Goal: Obtain resource: Obtain resource

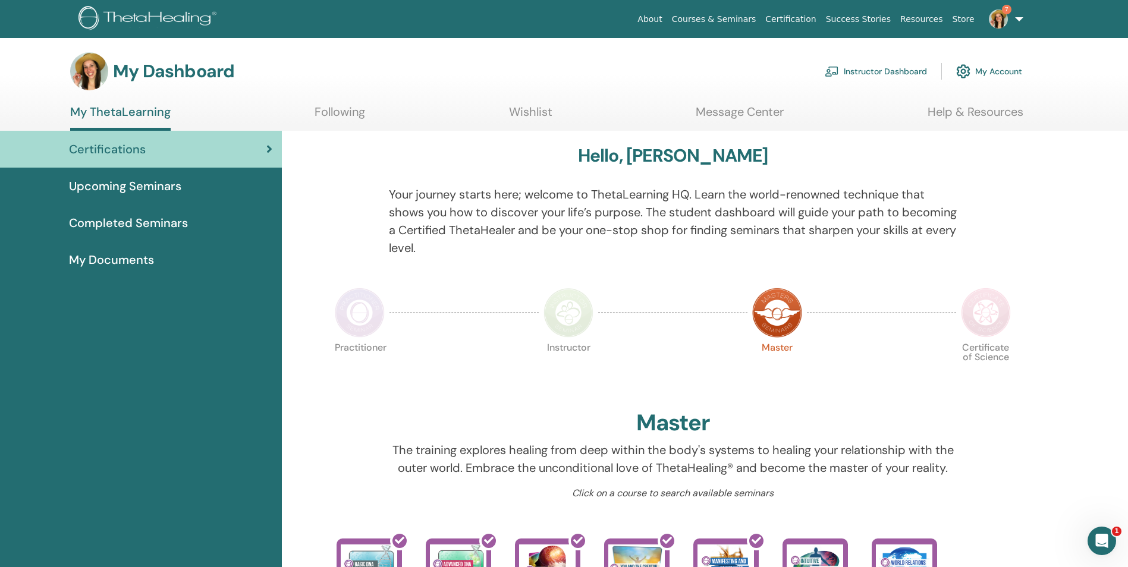
click at [877, 71] on link "Instructor Dashboard" at bounding box center [876, 71] width 102 height 26
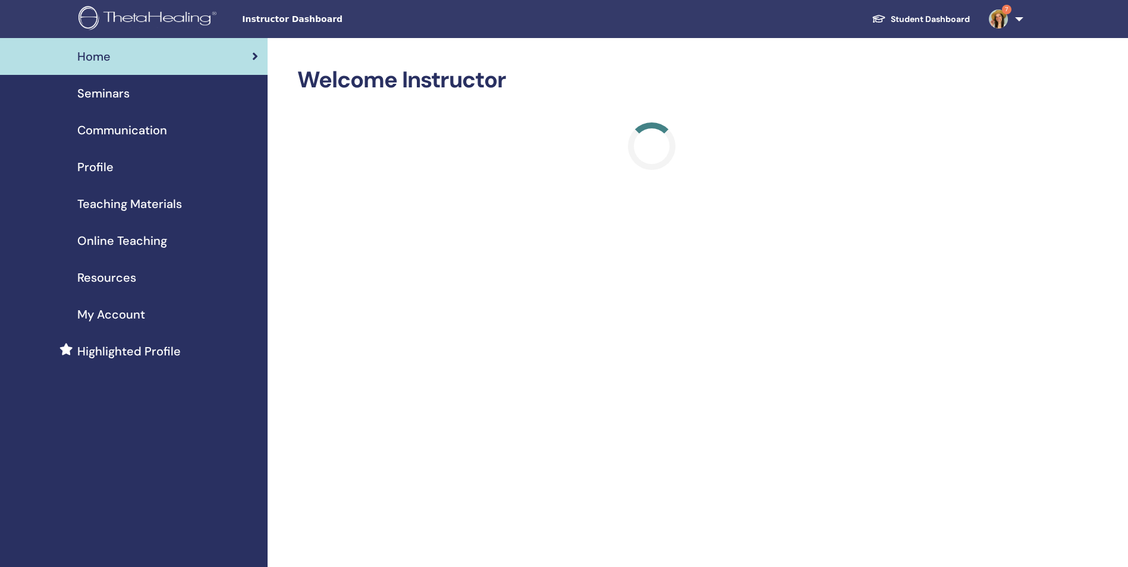
click at [123, 208] on span "Teaching Materials" at bounding box center [129, 204] width 105 height 18
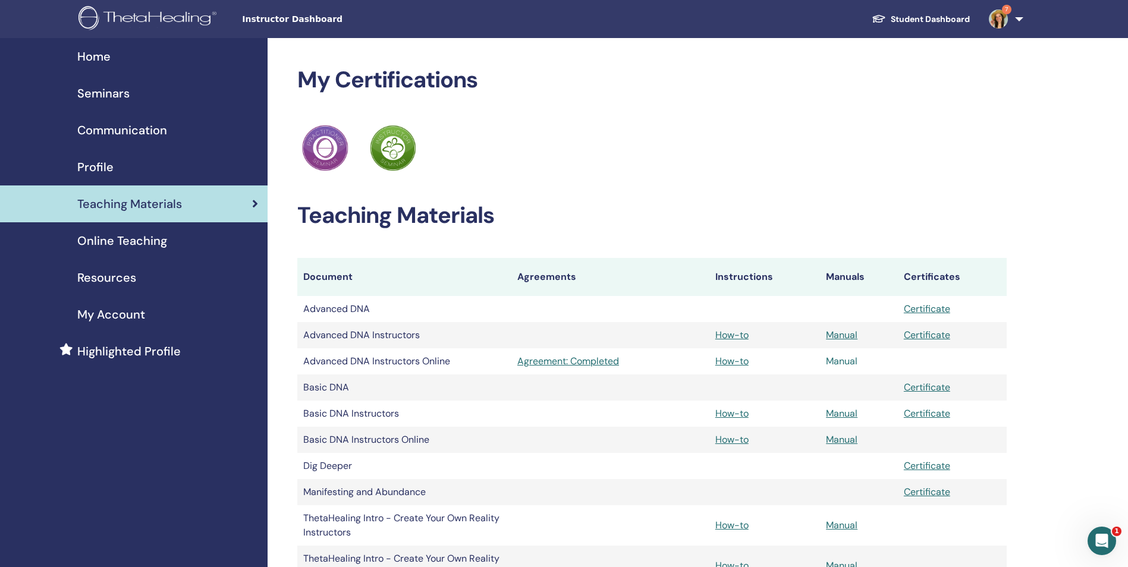
click at [842, 360] on link "Manual" at bounding box center [842, 361] width 32 height 12
